Goal: Task Accomplishment & Management: Understand process/instructions

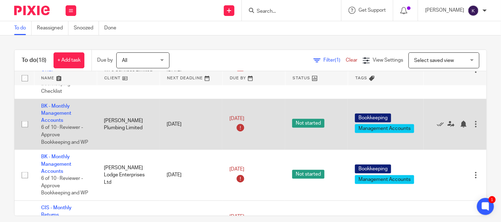
scroll to position [511, 0]
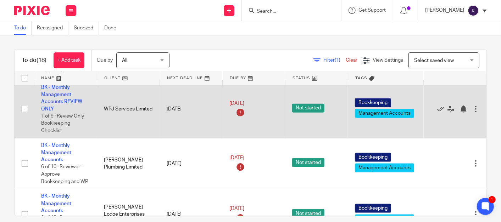
click at [312, 113] on span "Not started" at bounding box center [308, 108] width 32 height 9
click at [322, 122] on td "Not started" at bounding box center [316, 109] width 63 height 58
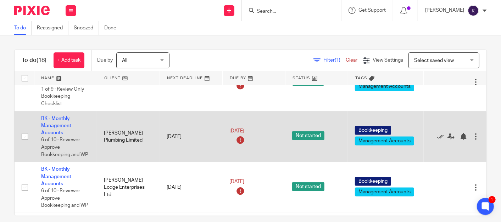
scroll to position [590, 0]
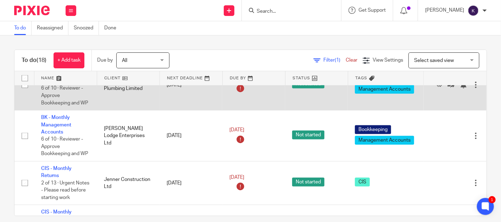
click at [58, 92] on td "BK - Monthly Management Accounts 6 of 10 · Reviewer - Approve Bookkeeping and WP" at bounding box center [65, 85] width 63 height 51
click at [52, 84] on link "BK - Monthly Management Accounts" at bounding box center [56, 73] width 30 height 19
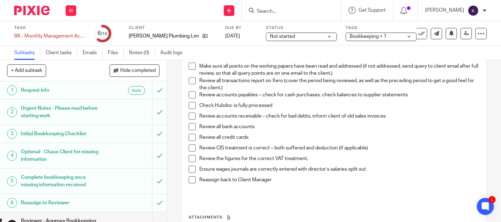
scroll to position [79, 0]
